Goal: Transaction & Acquisition: Obtain resource

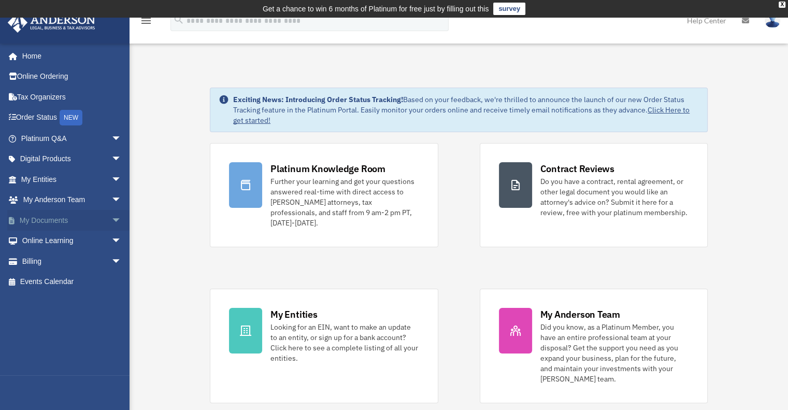
click at [111, 221] on span "arrow_drop_down" at bounding box center [121, 220] width 21 height 21
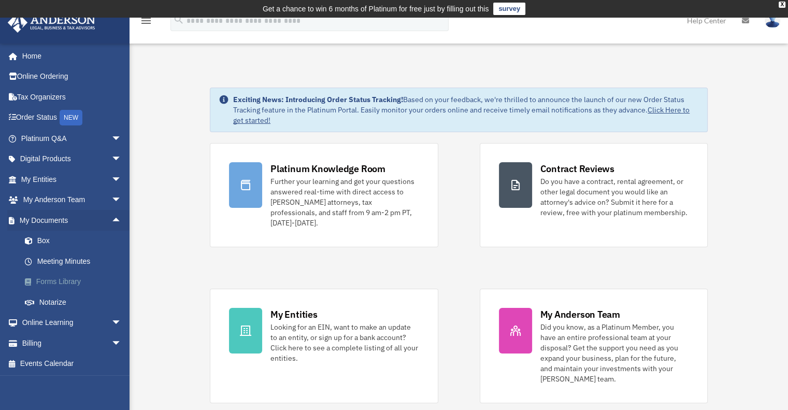
click at [61, 282] on link "Forms Library" at bounding box center [76, 282] width 123 height 21
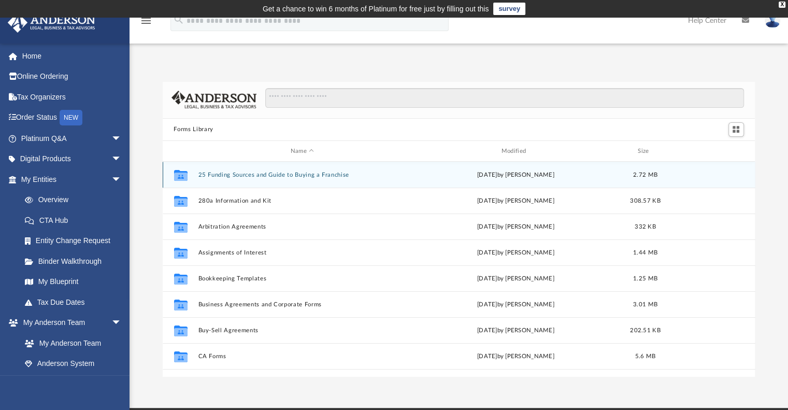
scroll to position [228, 585]
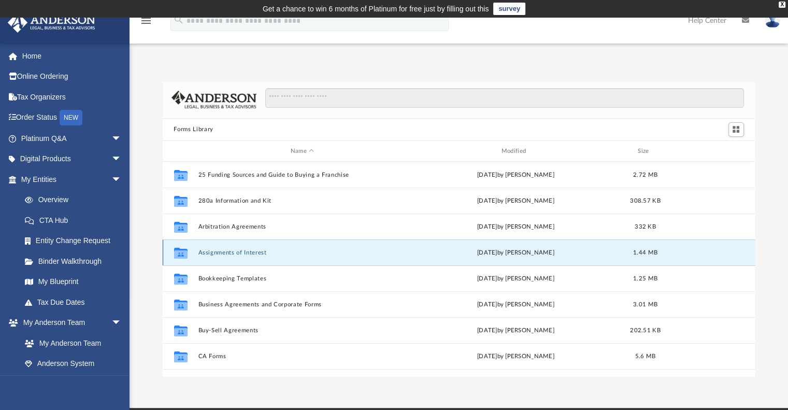
click at [219, 251] on button "Assignments of Interest" at bounding box center [302, 252] width 209 height 7
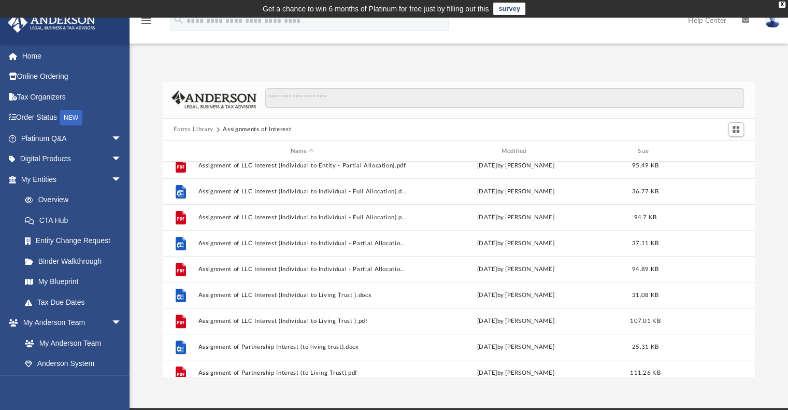
scroll to position [381, 0]
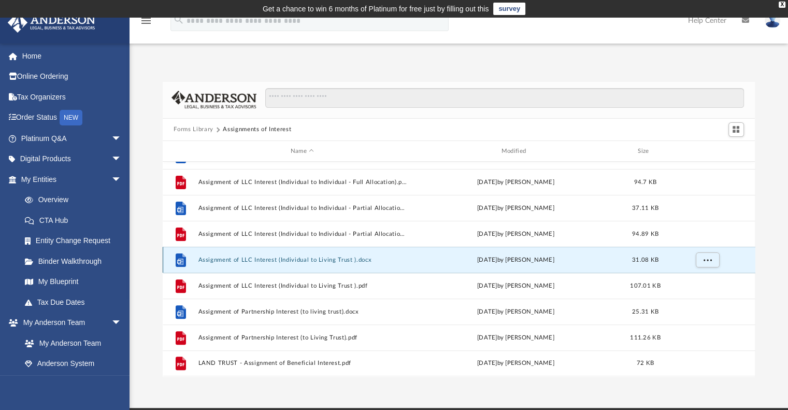
click at [244, 260] on button "Assignment of LLC Interest (Individual to Living Trust ).docx" at bounding box center [302, 260] width 209 height 7
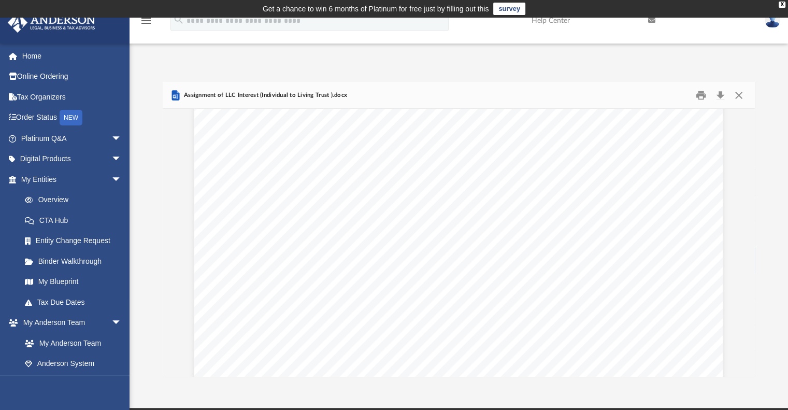
scroll to position [0, 0]
